Goal: Obtain resource: Download file/media

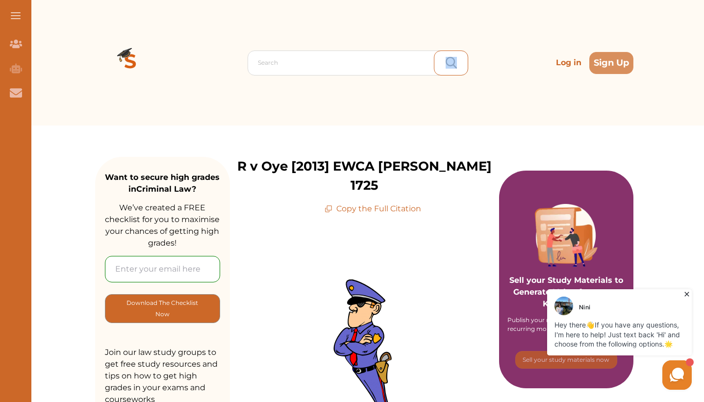
drag, startPoint x: 434, startPoint y: 58, endPoint x: 457, endPoint y: 36, distance: 31.9
click at [457, 36] on div "Search Log in Sign Up" at bounding box center [364, 62] width 538 height 125
click at [142, 261] on input "email" at bounding box center [162, 269] width 115 height 26
paste input "[EMAIL_ADDRESS][DOMAIN_NAME]"
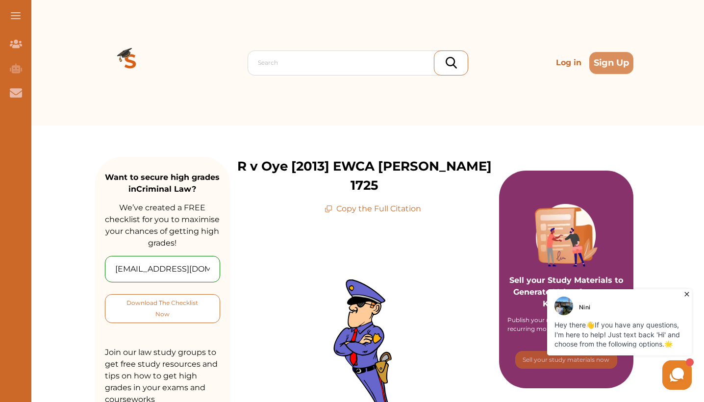
type input "[EMAIL_ADDRESS][DOMAIN_NAME]"
click at [151, 298] on p "Download The Checklist Now" at bounding box center [162, 308] width 75 height 23
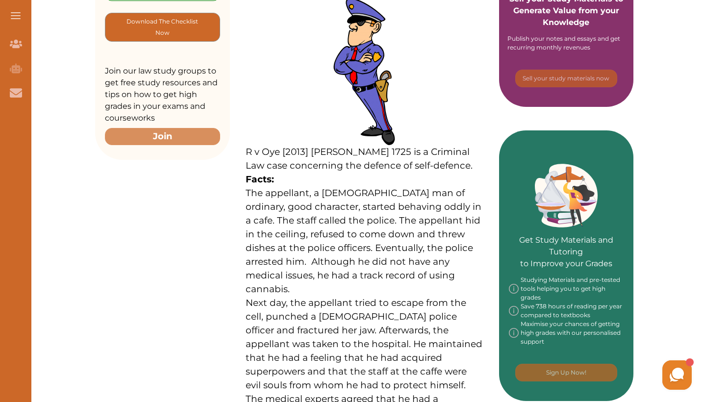
scroll to position [296, 0]
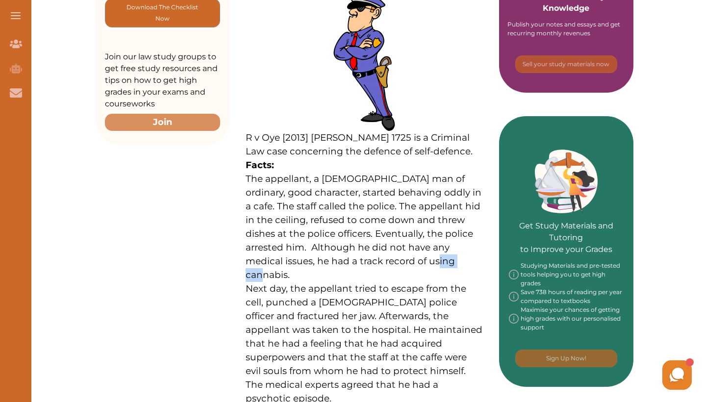
drag, startPoint x: 382, startPoint y: 239, endPoint x: 451, endPoint y: 239, distance: 69.6
click at [451, 239] on p "The appellant, a [DEMOGRAPHIC_DATA] man of ordinary, good character, started be…" at bounding box center [365, 227] width 238 height 110
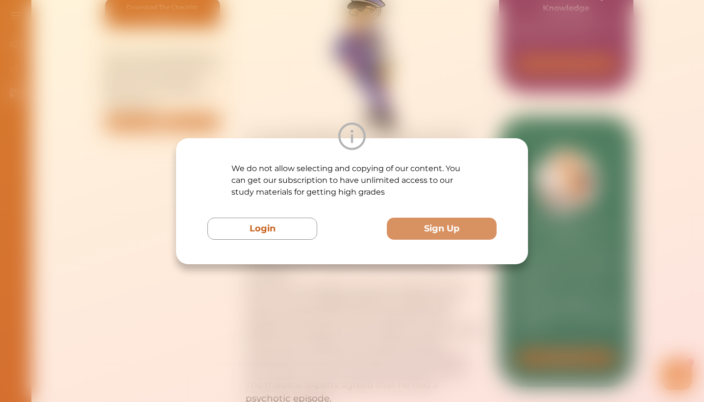
click at [414, 329] on div "We do not allow selecting and copying of our content. You can get our subscript…" at bounding box center [352, 201] width 704 height 402
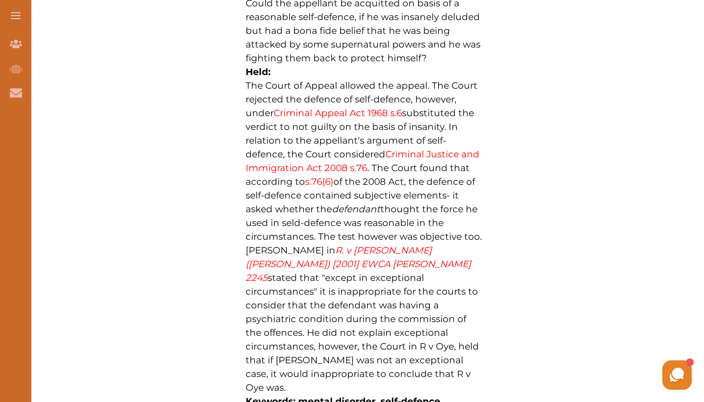
scroll to position [719, 0]
